Goal: Navigation & Orientation: Find specific page/section

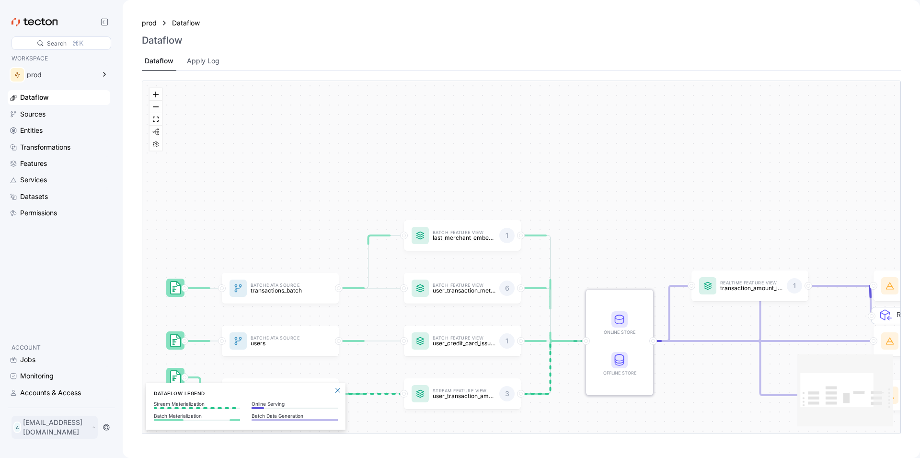
click at [76, 430] on p "[EMAIL_ADDRESS][DOMAIN_NAME]" at bounding box center [56, 427] width 67 height 19
click at [52, 395] on div "My Account" at bounding box center [48, 392] width 38 height 10
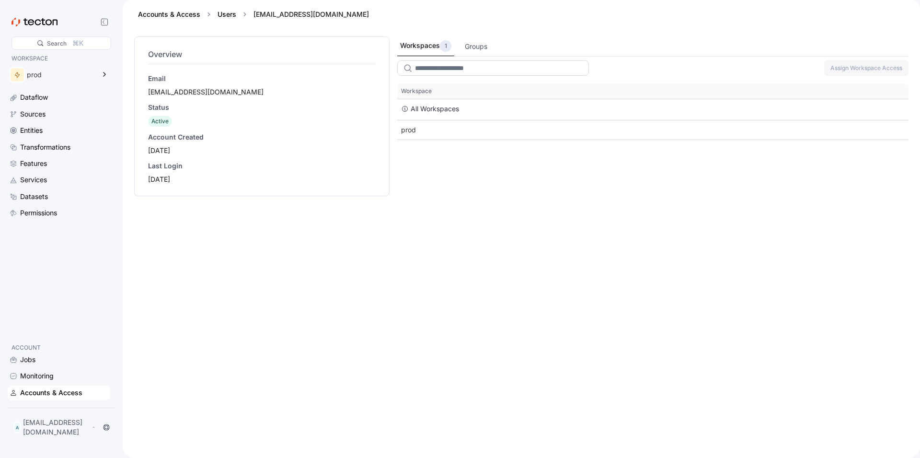
click at [451, 71] on input "search" at bounding box center [493, 67] width 192 height 15
click at [484, 43] on div "Groups" at bounding box center [476, 46] width 23 height 11
click at [420, 43] on div "Workspaces 1" at bounding box center [425, 46] width 50 height 12
click at [441, 68] on input "search" at bounding box center [493, 67] width 192 height 15
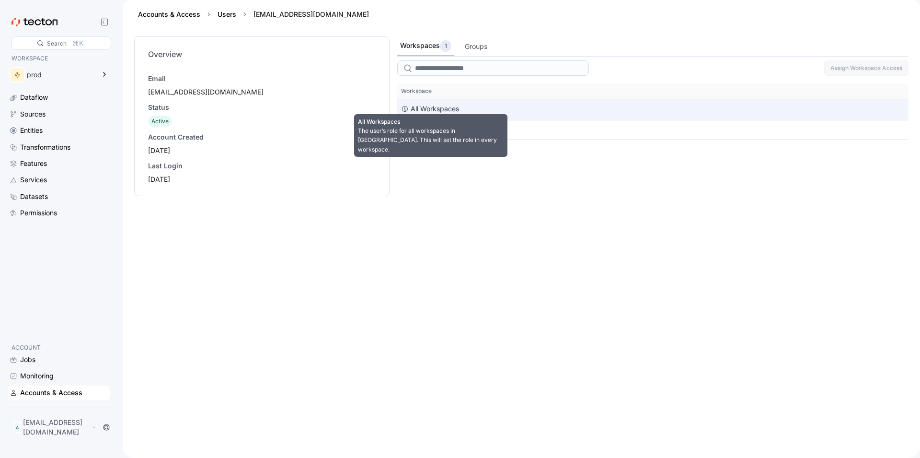
click at [441, 105] on div "All Workspaces" at bounding box center [435, 109] width 48 height 12
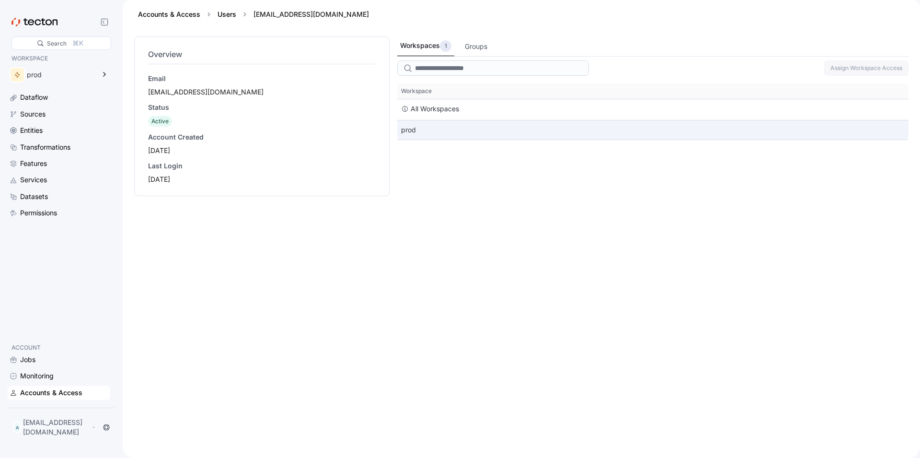
click at [429, 126] on div "prod" at bounding box center [653, 129] width 512 height 19
click at [439, 73] on input "search" at bounding box center [493, 67] width 192 height 15
click at [492, 47] on div "Workspaces 1 Groups" at bounding box center [653, 46] width 512 height 20
click at [490, 47] on div "Groups" at bounding box center [476, 46] width 28 height 19
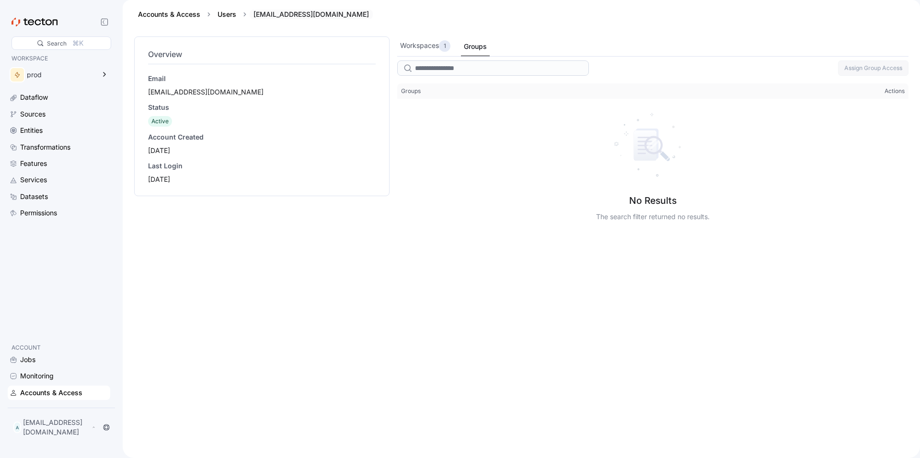
click at [276, 11] on div "[EMAIL_ADDRESS][DOMAIN_NAME]" at bounding box center [311, 15] width 123 height 10
click at [163, 122] on span "Active" at bounding box center [159, 120] width 17 height 7
click at [67, 436] on div "A [EMAIL_ADDRESS][DOMAIN_NAME]" at bounding box center [55, 427] width 86 height 23
click at [37, 381] on div "Monitoring" at bounding box center [37, 376] width 34 height 11
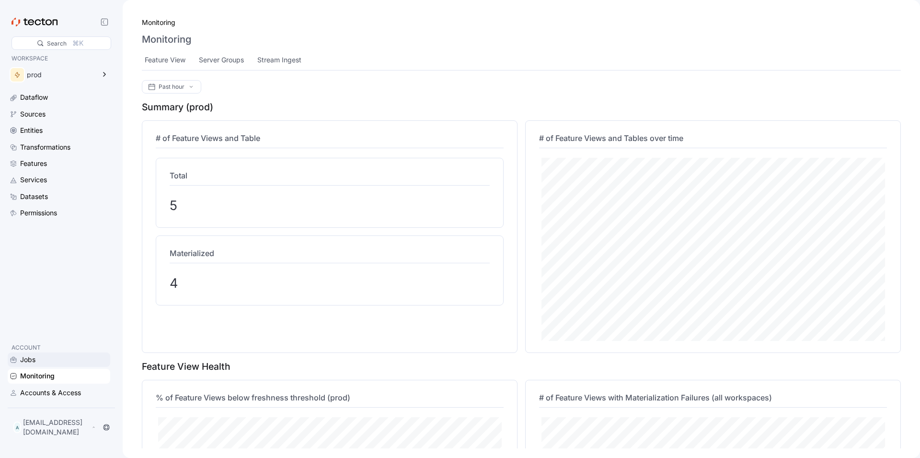
click at [25, 365] on div "Jobs" at bounding box center [27, 359] width 15 height 11
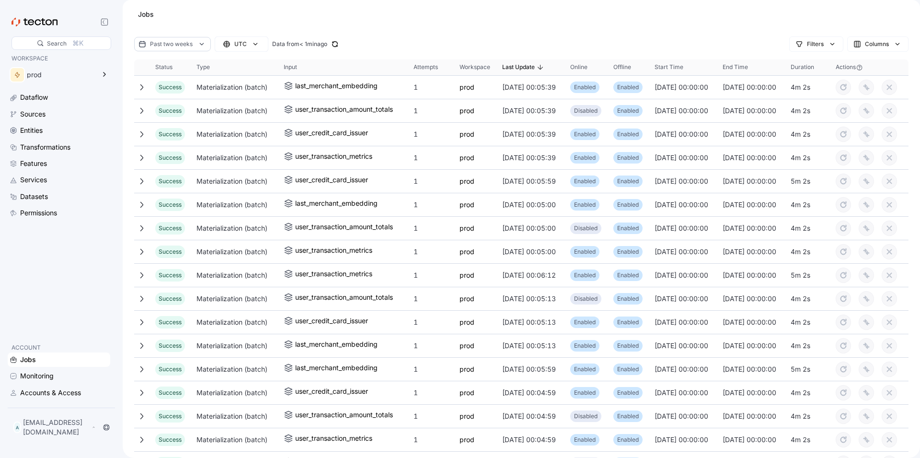
click at [55, 57] on p "WORKSPACE" at bounding box center [59, 59] width 95 height 10
click at [46, 80] on div "prod" at bounding box center [52, 74] width 89 height 19
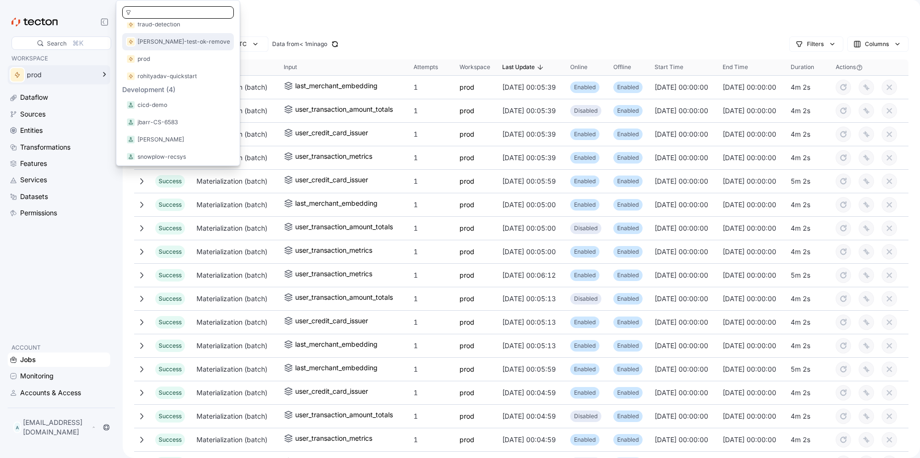
scroll to position [70, 0]
click at [159, 111] on div "jbarr-CS-6583" at bounding box center [178, 116] width 112 height 17
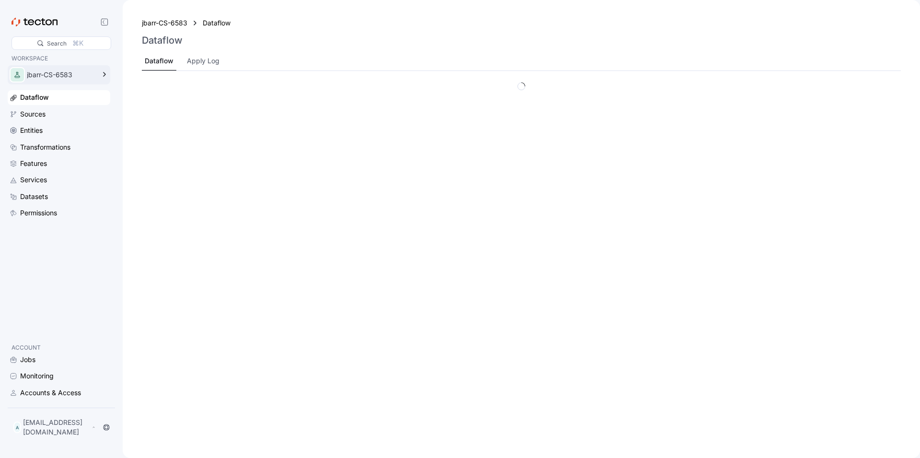
click at [45, 73] on div "jbarr-CS-6583" at bounding box center [61, 74] width 68 height 7
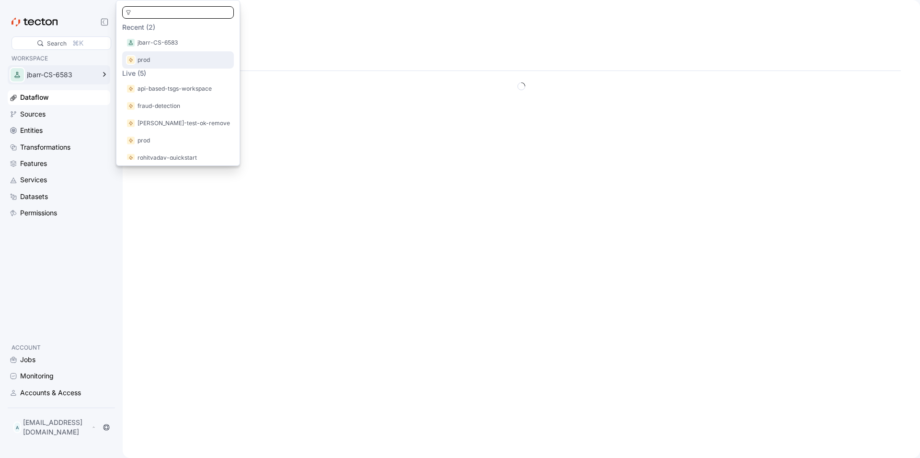
click at [164, 64] on div "prod" at bounding box center [178, 60] width 104 height 10
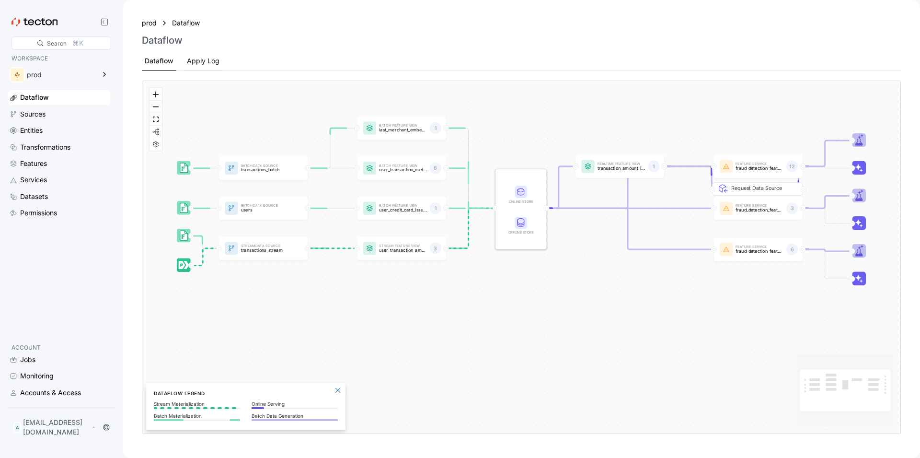
click at [219, 65] on div "Apply Log" at bounding box center [203, 61] width 33 height 11
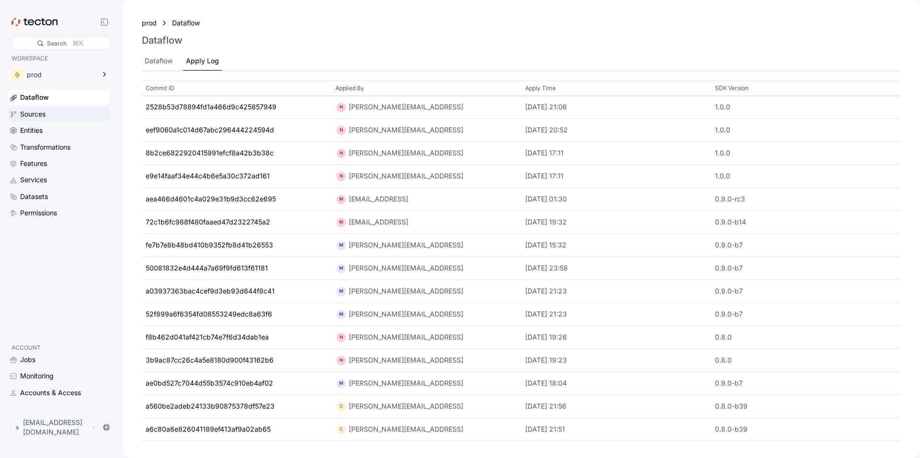
click at [19, 109] on div "Sources" at bounding box center [59, 114] width 99 height 11
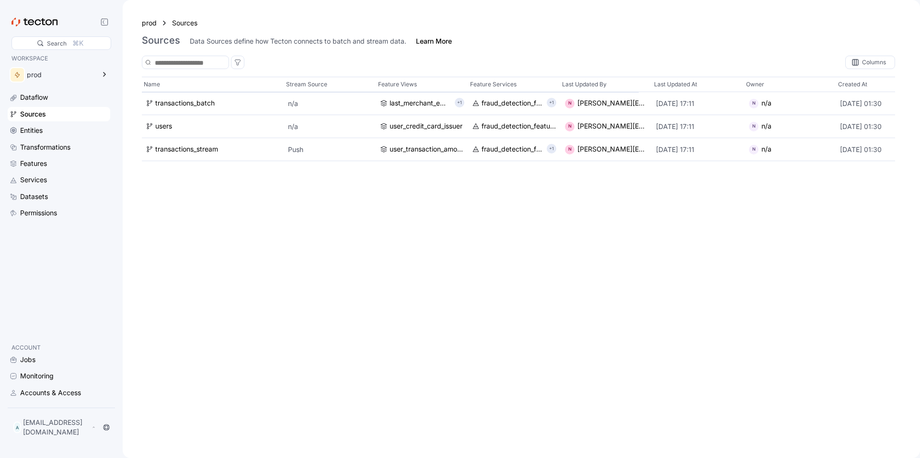
scroll to position [0, 285]
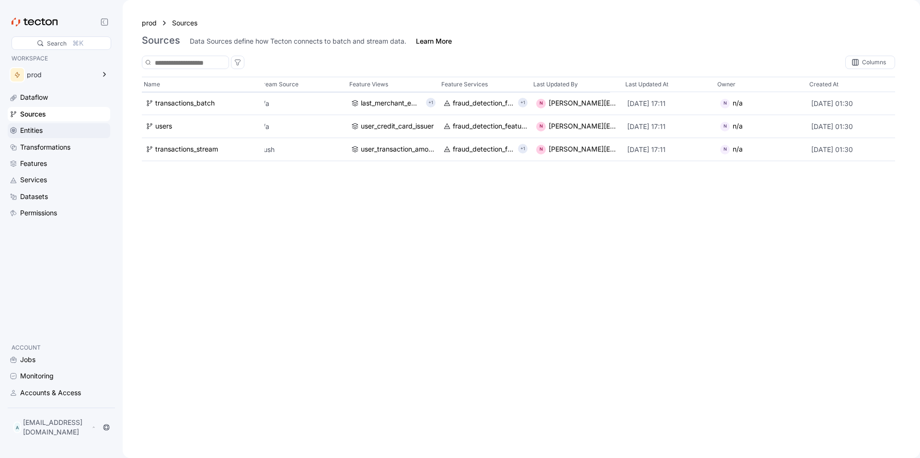
click at [48, 124] on div "Entities" at bounding box center [59, 130] width 103 height 14
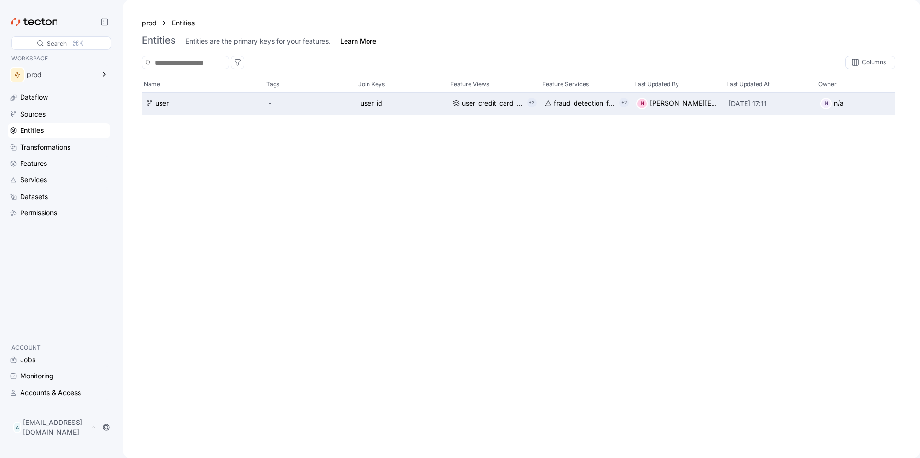
click at [171, 101] on div "user" at bounding box center [203, 103] width 115 height 11
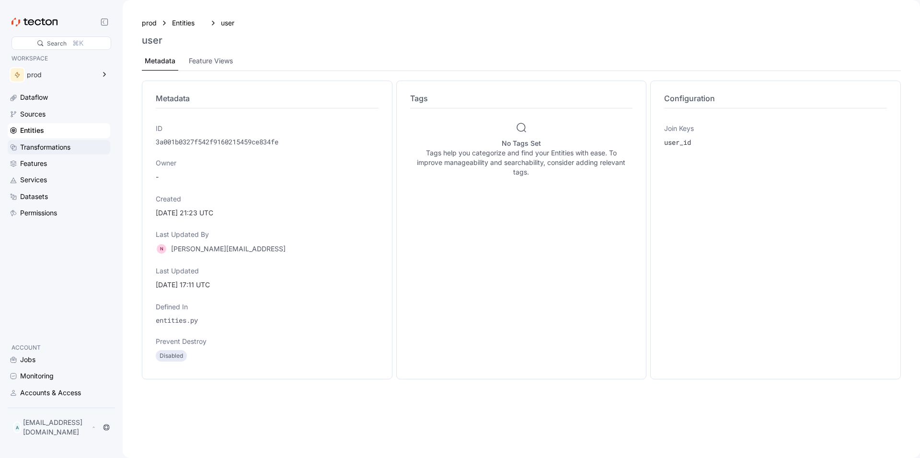
click at [54, 143] on div "Transformations" at bounding box center [45, 147] width 50 height 11
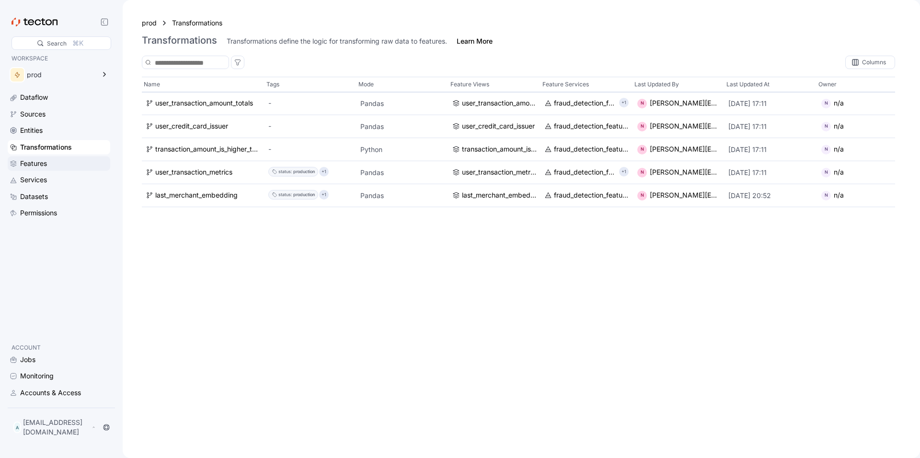
click at [40, 165] on div "Features" at bounding box center [33, 163] width 27 height 11
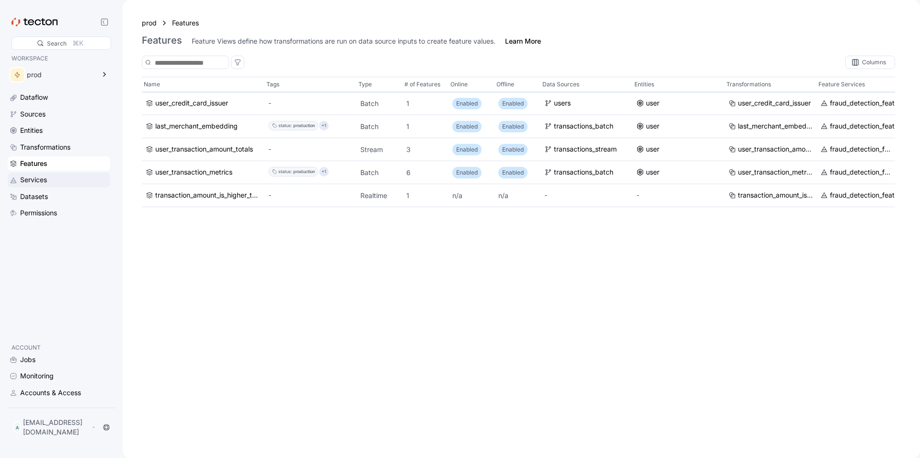
click at [46, 175] on div "Services" at bounding box center [33, 180] width 27 height 11
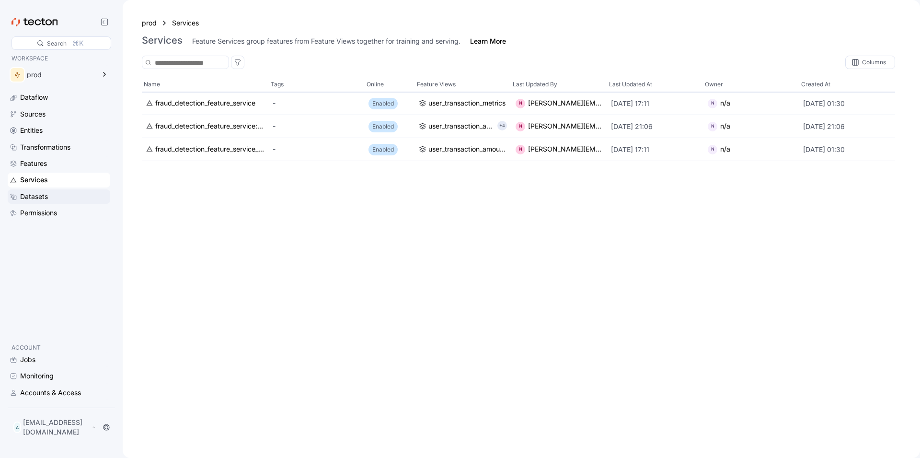
click at [47, 196] on div "Datasets" at bounding box center [34, 196] width 28 height 11
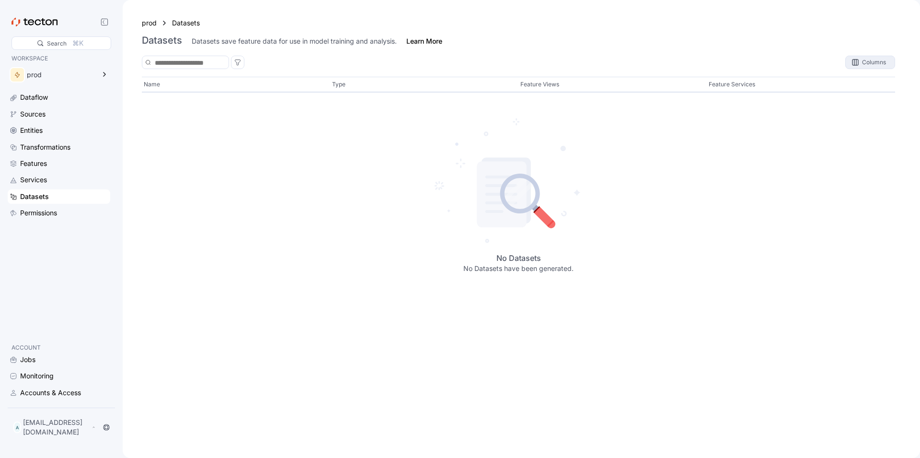
click at [862, 58] on div "prod Datasets Datasets Datasets save feature data for use in model training and…" at bounding box center [522, 229] width 798 height 458
click at [862, 61] on div "Columns" at bounding box center [875, 62] width 30 height 6
click at [852, 62] on icon at bounding box center [856, 62] width 8 height 8
click at [373, 62] on div "Columns" at bounding box center [519, 62] width 754 height 13
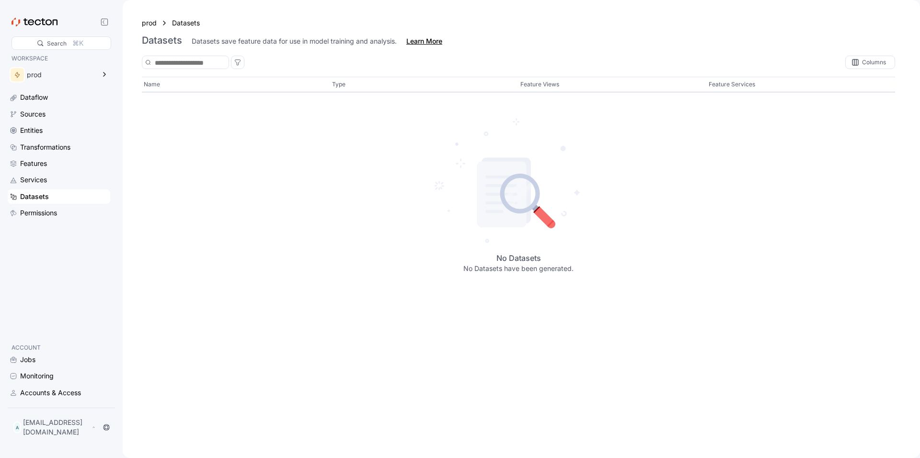
click at [420, 42] on div "Learn More" at bounding box center [425, 41] width 36 height 10
click at [46, 217] on div "Permissions" at bounding box center [38, 213] width 37 height 11
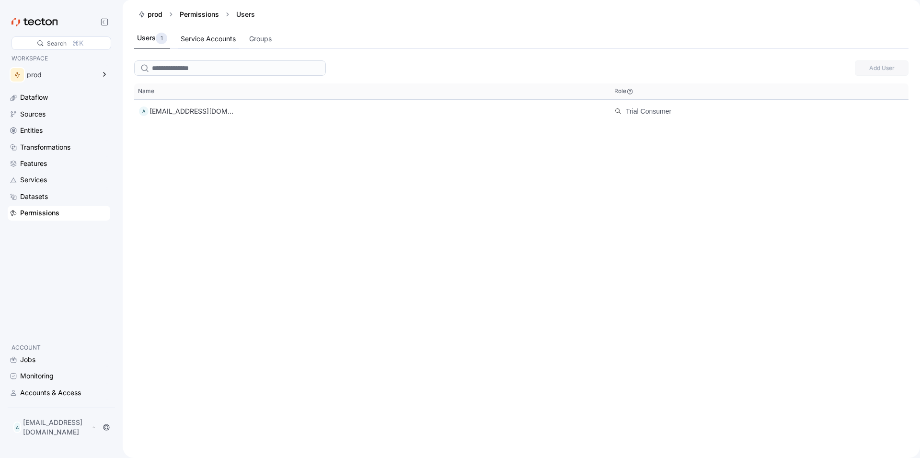
click at [202, 38] on div "Service Accounts" at bounding box center [208, 39] width 55 height 11
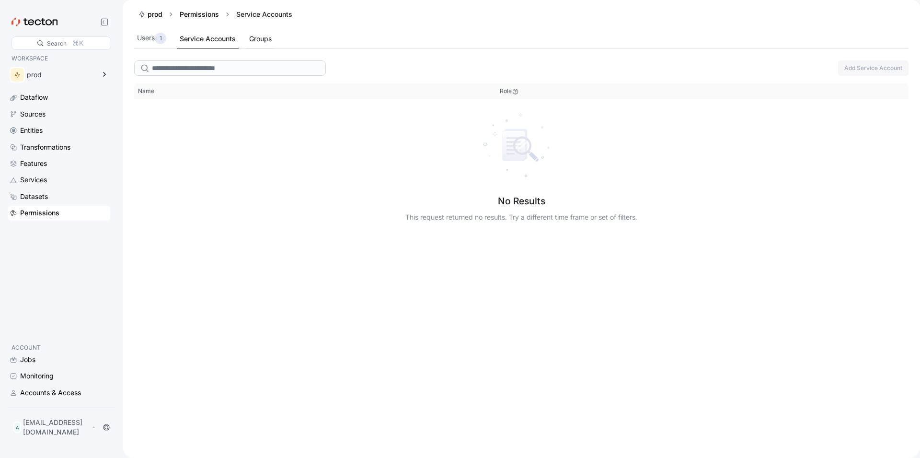
click at [275, 41] on div "Groups" at bounding box center [260, 39] width 28 height 19
click at [225, 45] on div "Service Accounts" at bounding box center [207, 39] width 61 height 19
click at [156, 37] on div "1" at bounding box center [161, 39] width 12 height 12
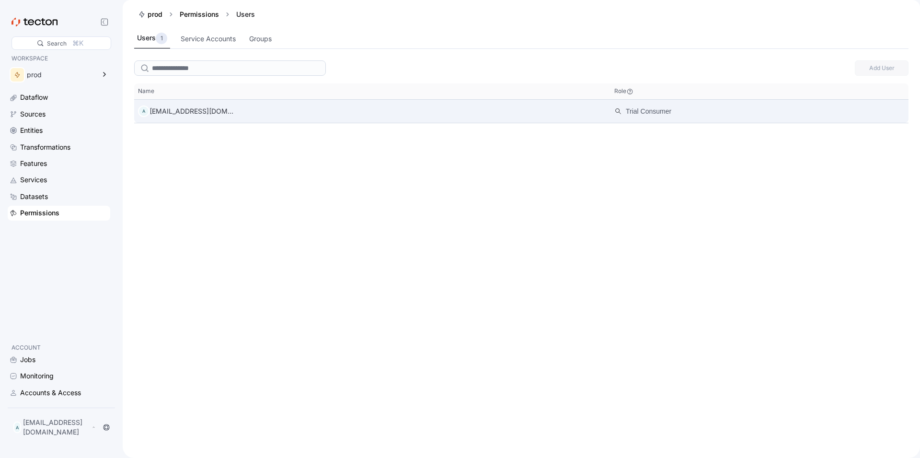
click at [314, 120] on div "A [EMAIL_ADDRESS][DOMAIN_NAME]" at bounding box center [372, 111] width 477 height 19
click at [180, 114] on div "[EMAIL_ADDRESS][DOMAIN_NAME]" at bounding box center [192, 111] width 84 height 12
click at [141, 115] on div "A" at bounding box center [144, 111] width 12 height 12
click at [178, 115] on div "[EMAIL_ADDRESS][DOMAIN_NAME]" at bounding box center [192, 111] width 84 height 12
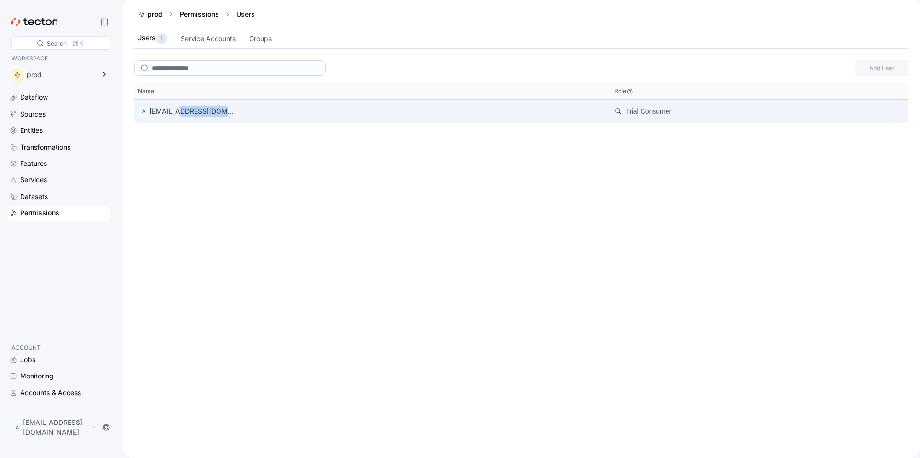
click at [178, 115] on div "[EMAIL_ADDRESS][DOMAIN_NAME]" at bounding box center [192, 111] width 84 height 12
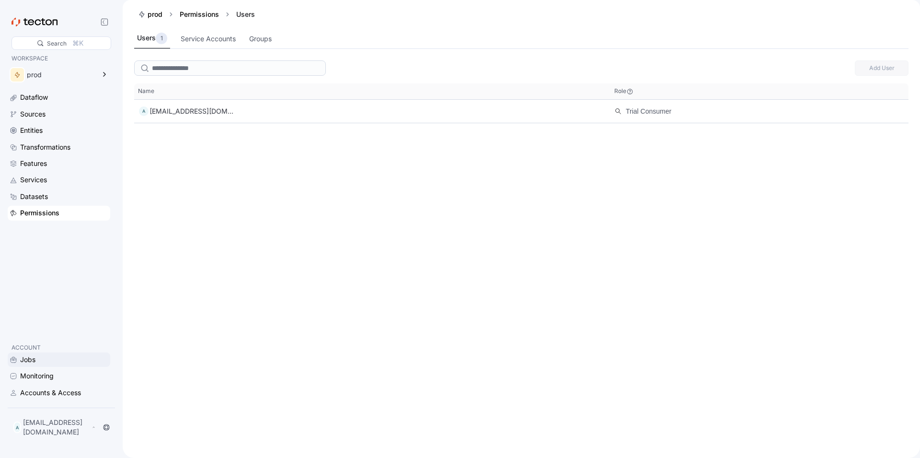
click at [31, 364] on div "Jobs" at bounding box center [27, 359] width 15 height 11
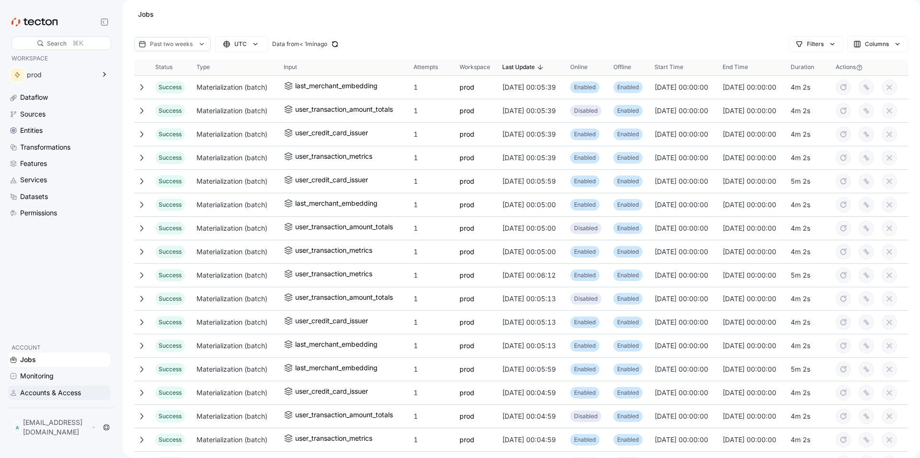
click at [41, 397] on div "Accounts & Access" at bounding box center [50, 392] width 61 height 11
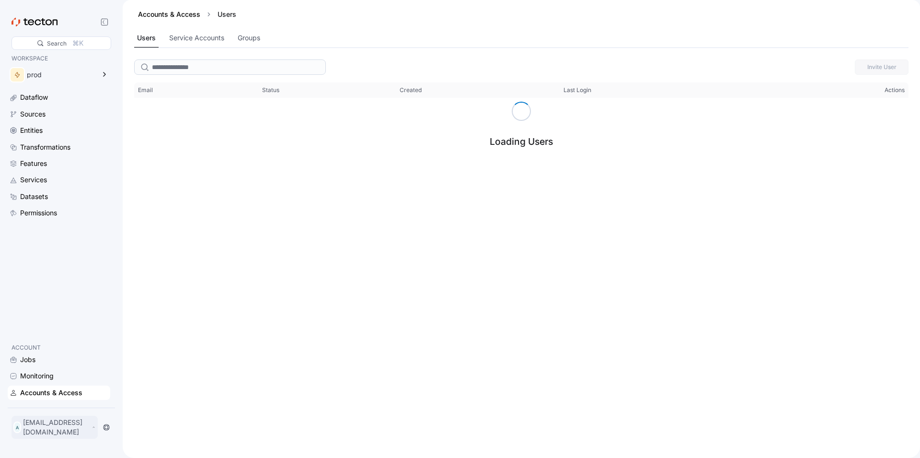
click at [64, 433] on p "[EMAIL_ADDRESS][DOMAIN_NAME]" at bounding box center [56, 427] width 67 height 19
click at [63, 430] on p "[EMAIL_ADDRESS][DOMAIN_NAME]" at bounding box center [56, 427] width 67 height 19
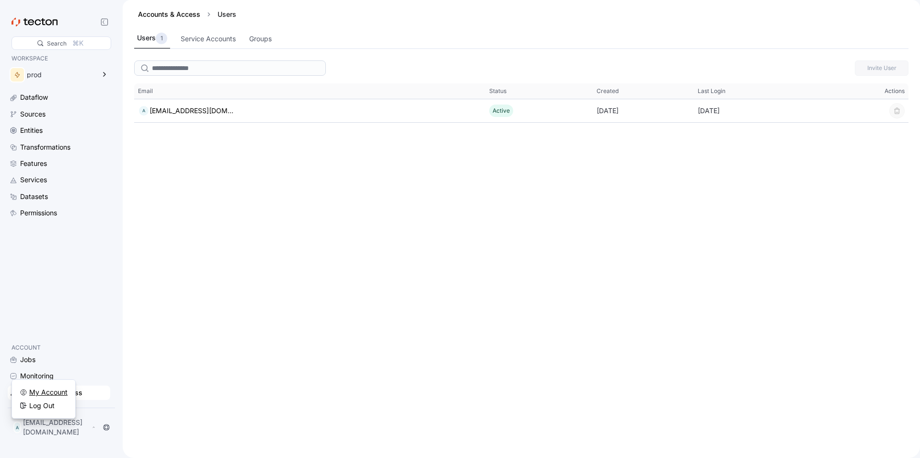
click at [46, 395] on div "My Account" at bounding box center [48, 392] width 38 height 10
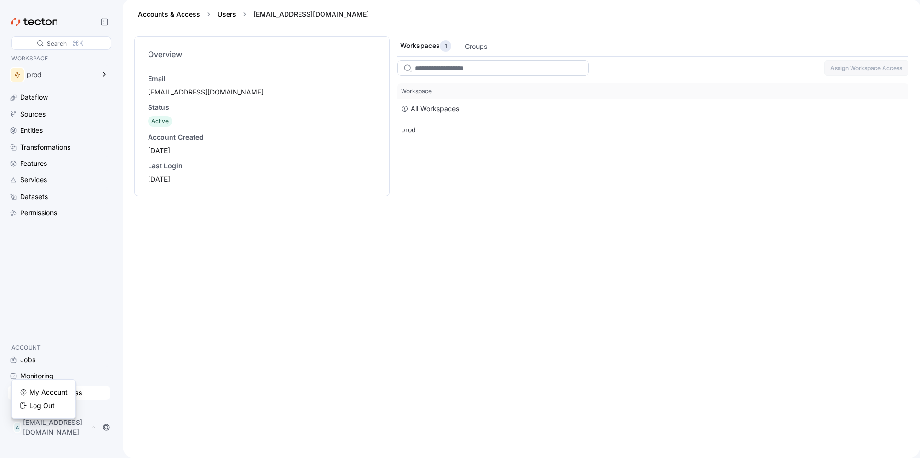
click at [427, 67] on input "search" at bounding box center [493, 67] width 192 height 15
click at [192, 87] on div "[EMAIL_ADDRESS][DOMAIN_NAME]" at bounding box center [262, 92] width 228 height 10
click at [235, 253] on div "Overview Email [EMAIL_ADDRESS][DOMAIN_NAME] Status Active Account Created [DATE…" at bounding box center [262, 241] width 256 height 410
click at [62, 431] on p "[EMAIL_ADDRESS][DOMAIN_NAME]" at bounding box center [56, 427] width 67 height 19
click at [39, 402] on div "Log Out" at bounding box center [41, 406] width 25 height 10
